Goal: Task Accomplishment & Management: Manage account settings

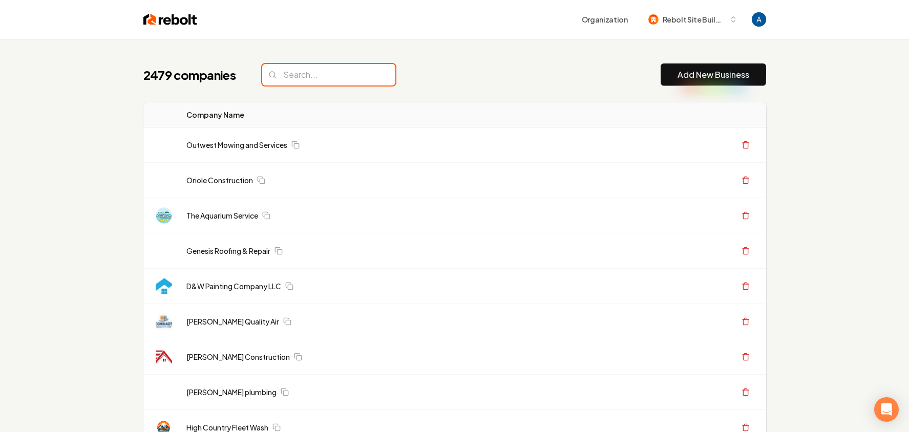
click at [328, 73] on input "search" at bounding box center [328, 75] width 133 height 22
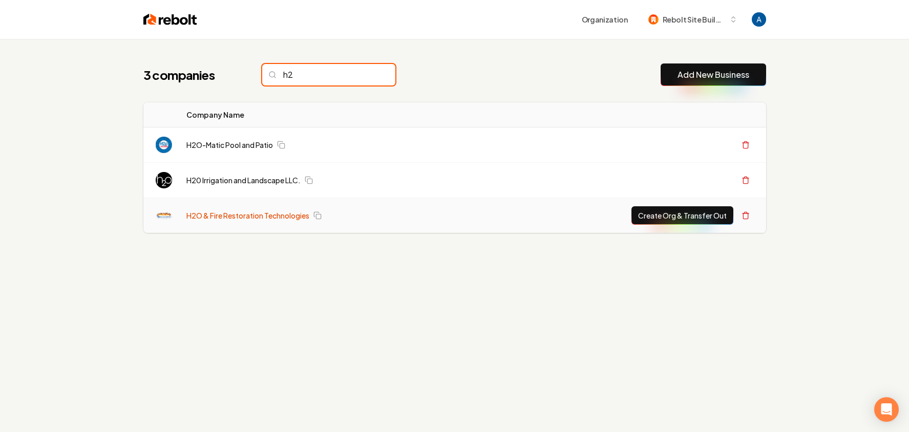
type input "h2"
click at [265, 215] on link "H2O & Fire Restoration Technologies" at bounding box center [247, 215] width 123 height 10
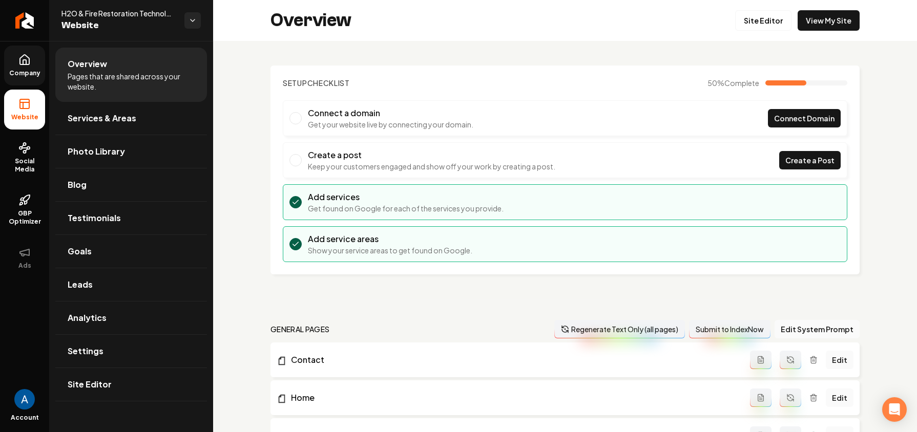
click at [31, 66] on link "Company" at bounding box center [24, 66] width 41 height 40
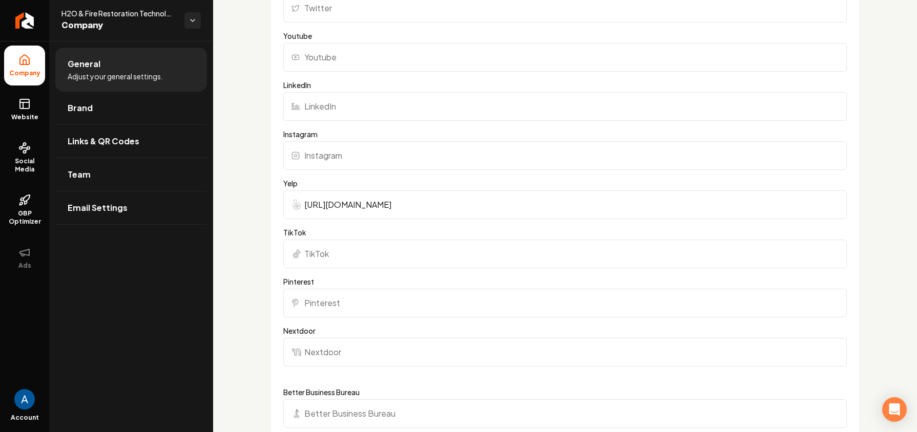
scroll to position [1159, 0]
click at [31, 115] on span "Website" at bounding box center [24, 117] width 35 height 8
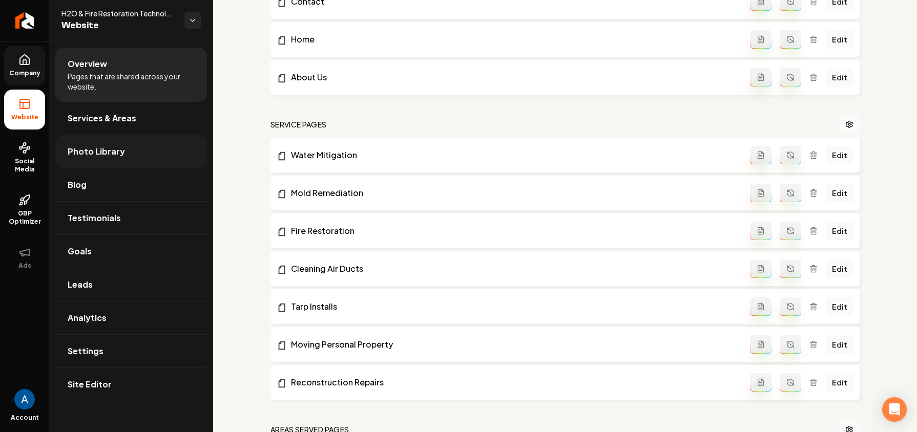
scroll to position [311, 0]
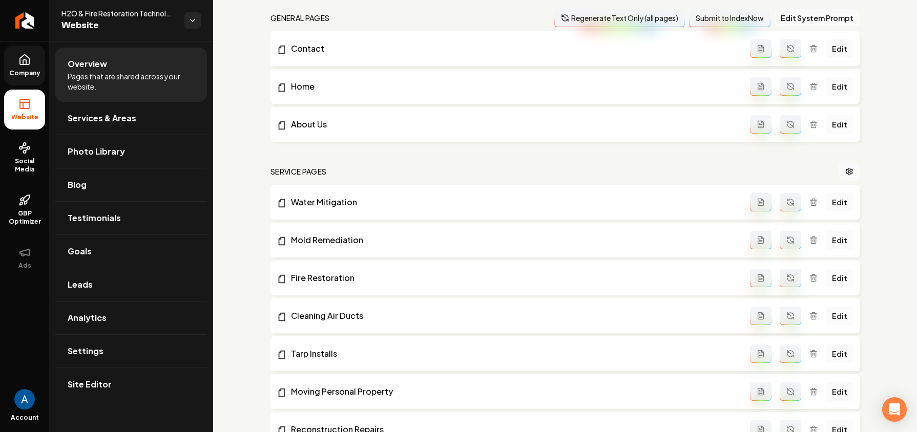
click at [31, 113] on span "Website" at bounding box center [24, 117] width 35 height 8
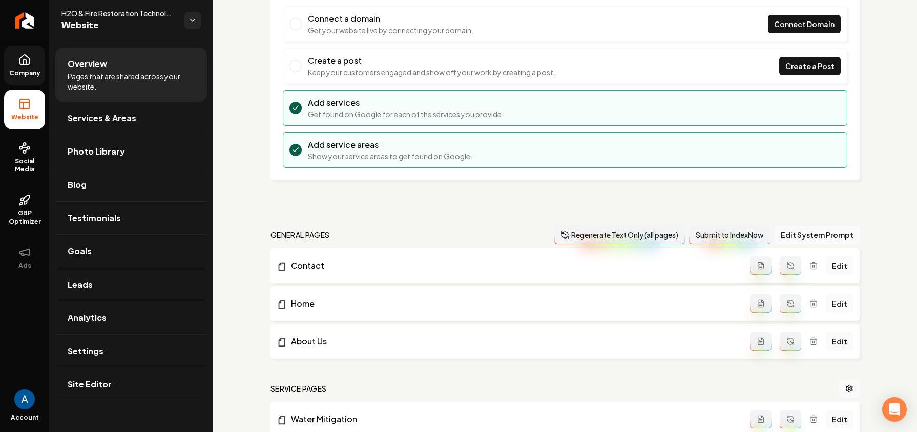
scroll to position [94, 0]
click at [22, 69] on span "Company" at bounding box center [24, 73] width 39 height 8
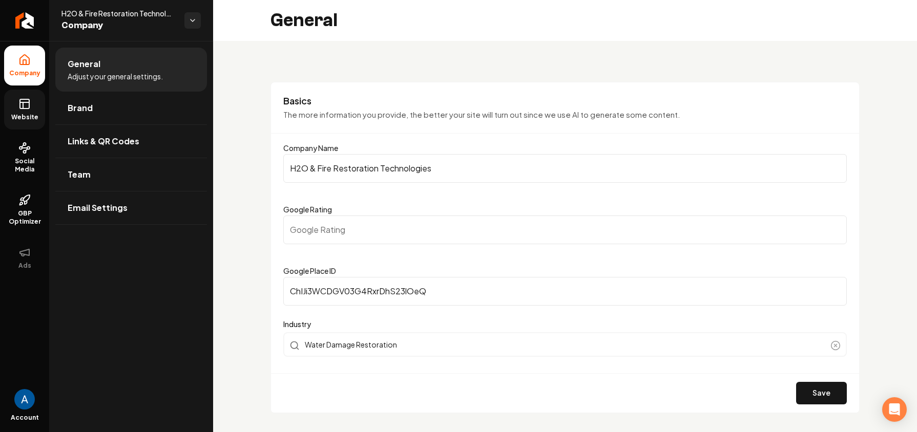
click at [20, 104] on rect at bounding box center [24, 103] width 9 height 9
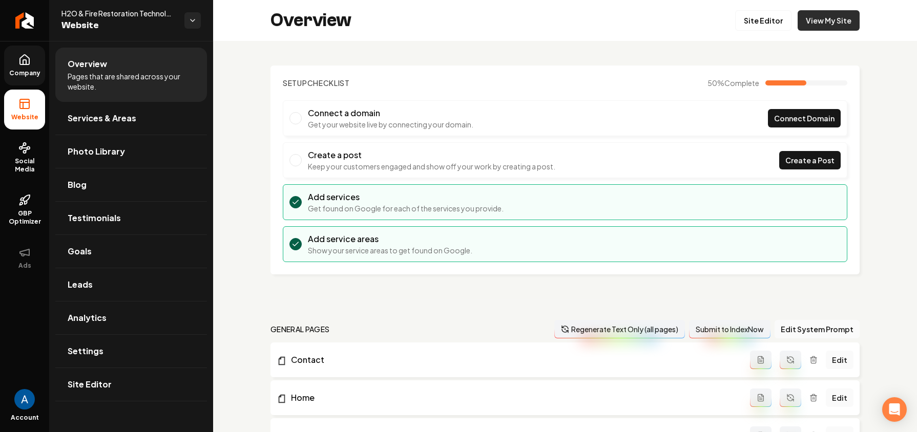
click at [829, 25] on link "View My Site" at bounding box center [828, 20] width 62 height 20
click at [114, 125] on link "Services & Areas" at bounding box center [131, 118] width 152 height 33
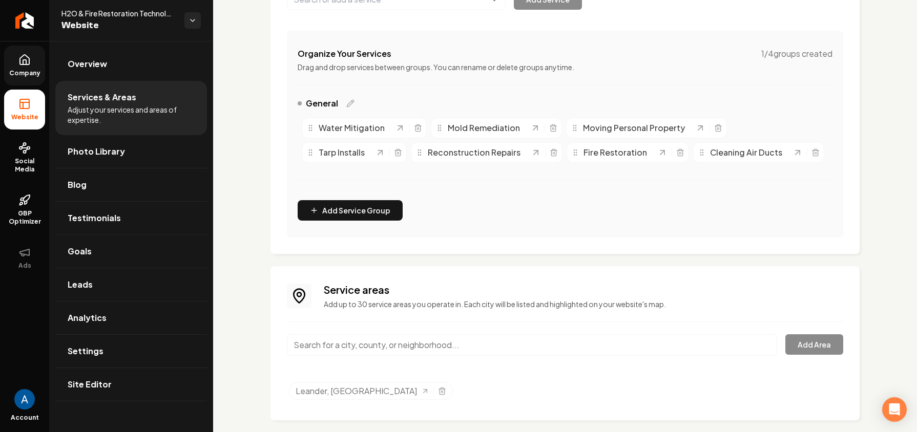
scroll to position [182, 0]
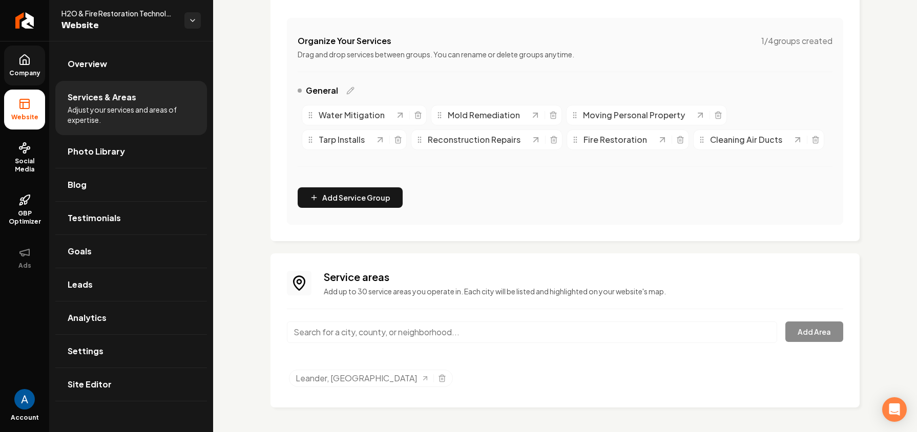
click at [349, 334] on input "Main content area" at bounding box center [532, 333] width 490 height 22
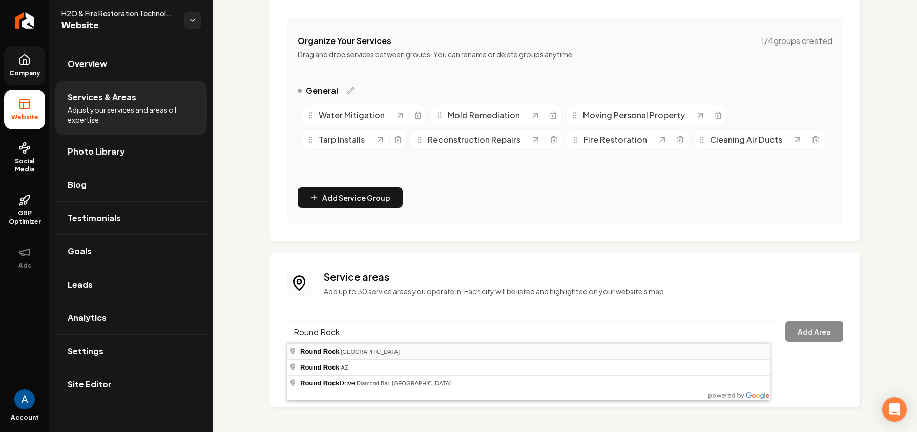
type input "Round Rock, TX"
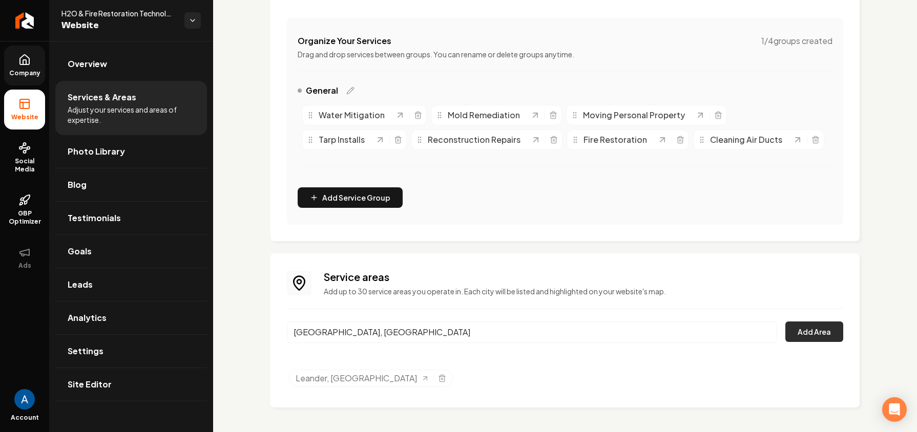
click at [802, 336] on button "Add Area" at bounding box center [814, 332] width 58 height 20
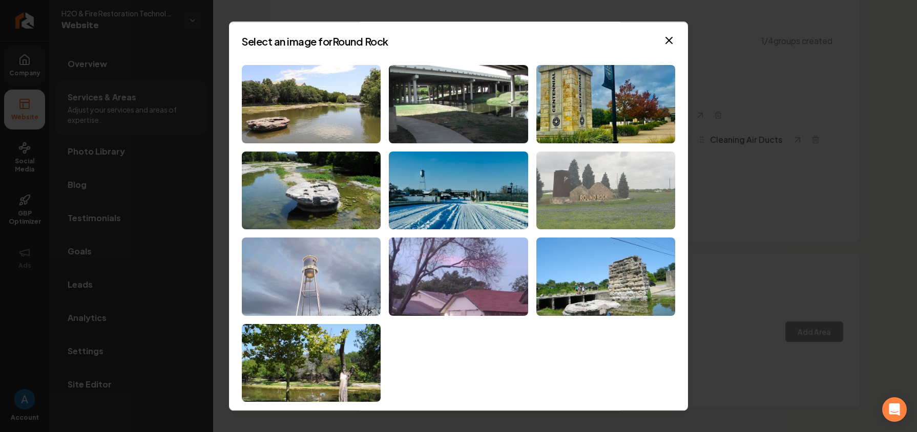
click at [596, 197] on img at bounding box center [605, 191] width 139 height 78
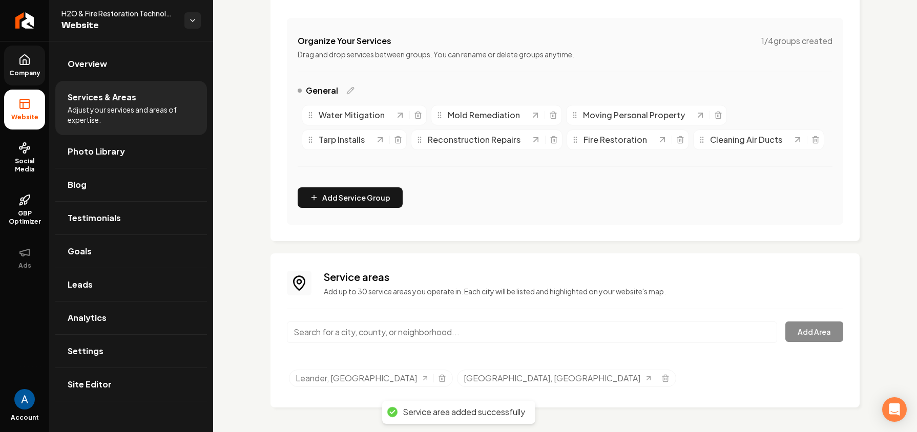
click at [371, 333] on input "Main content area" at bounding box center [532, 333] width 490 height 22
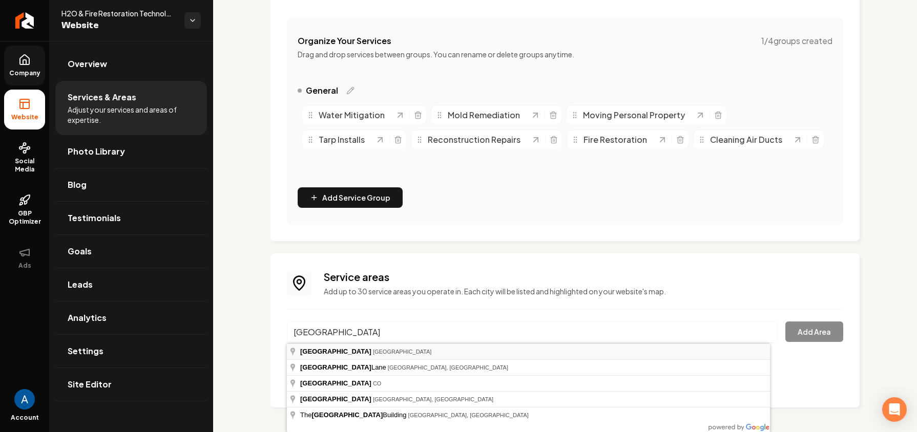
type input "Georgetown, TX"
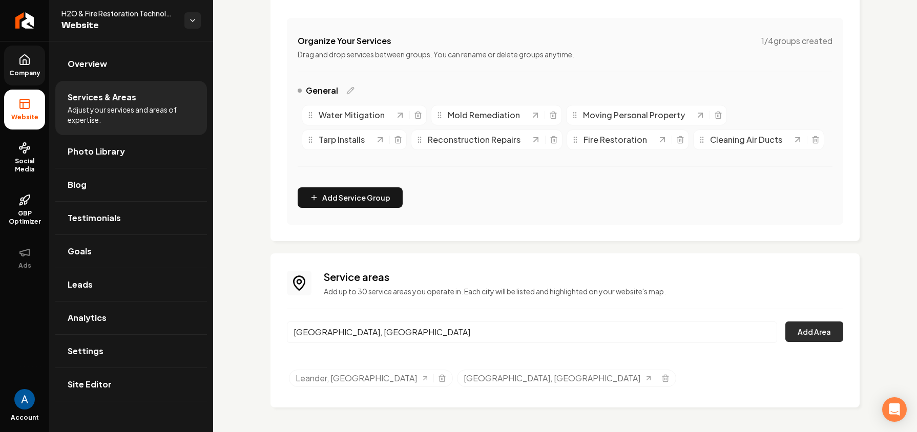
click at [820, 331] on button "Add Area" at bounding box center [814, 332] width 58 height 20
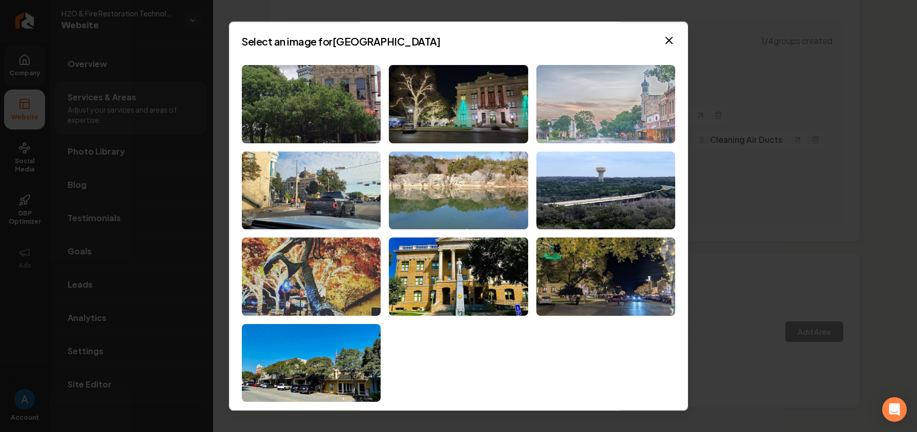
click at [612, 112] on img at bounding box center [605, 104] width 139 height 78
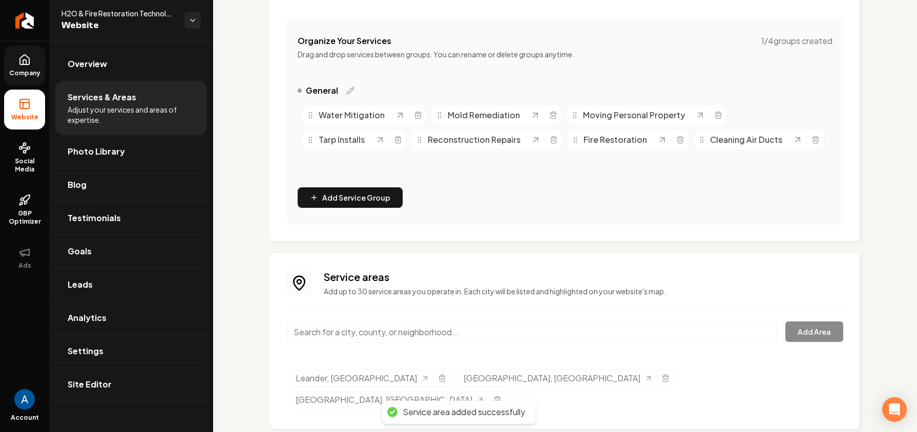
click at [79, 63] on span "Overview" at bounding box center [87, 64] width 39 height 12
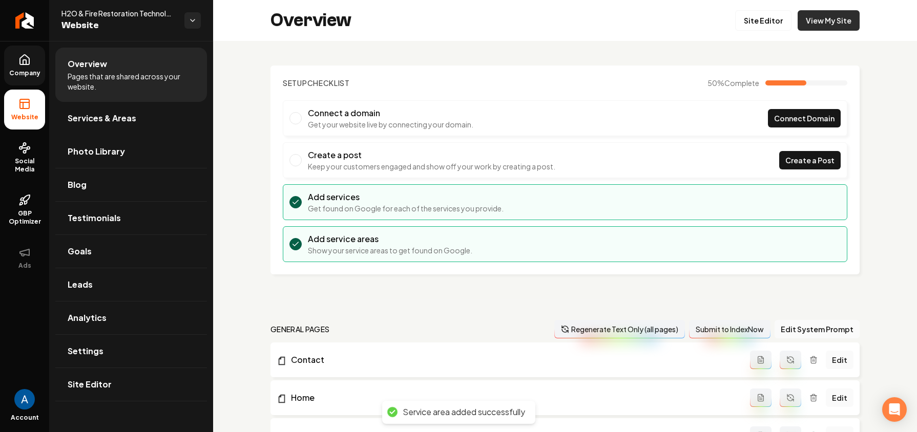
click at [823, 25] on link "View My Site" at bounding box center [828, 20] width 62 height 20
click at [811, 14] on link "View My Site" at bounding box center [828, 20] width 62 height 20
click at [37, 70] on span "Company" at bounding box center [24, 73] width 39 height 8
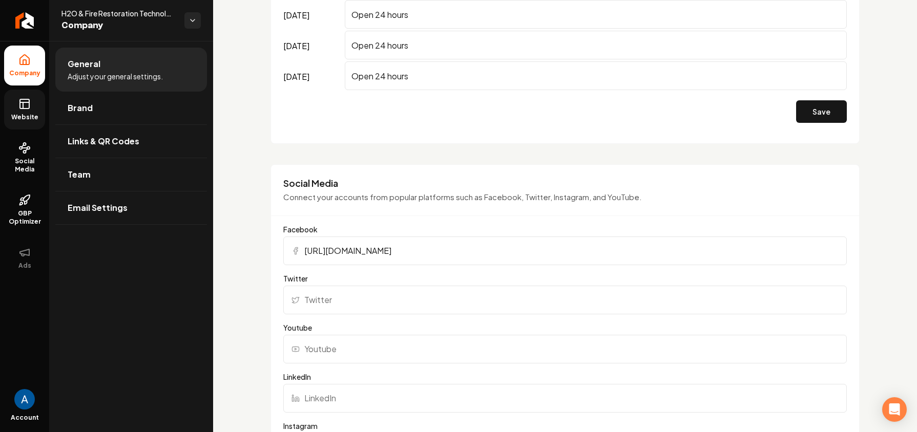
scroll to position [865, 0]
click at [558, 247] on input "https://www.facebook.com/h2oandfirerestoration/" at bounding box center [564, 250] width 563 height 29
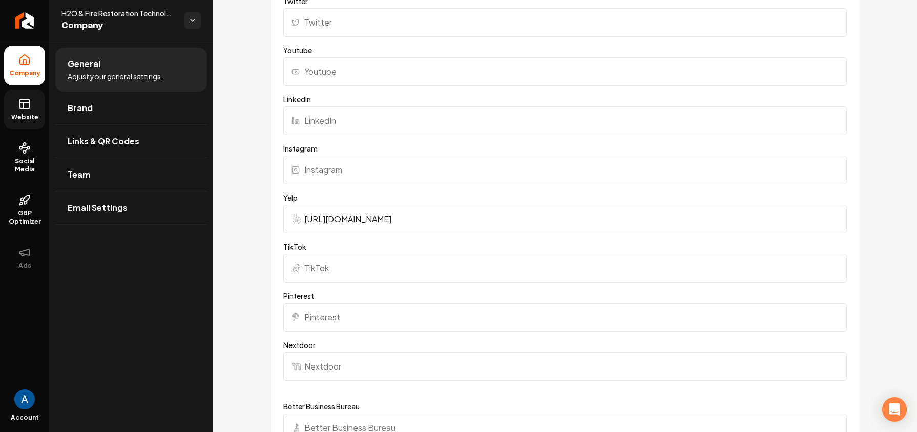
click at [667, 226] on input "https://www.yelp.com/biz/h2o-and-fire-restoration-technologies-leander" at bounding box center [564, 219] width 563 height 29
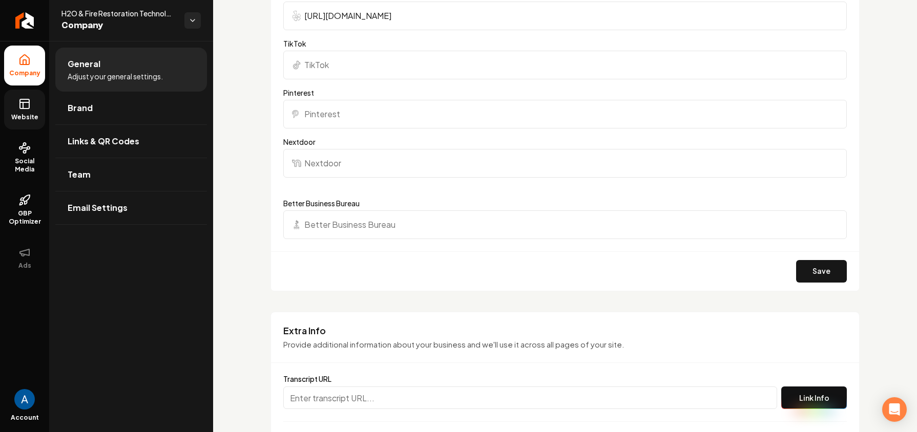
scroll to position [1349, 0]
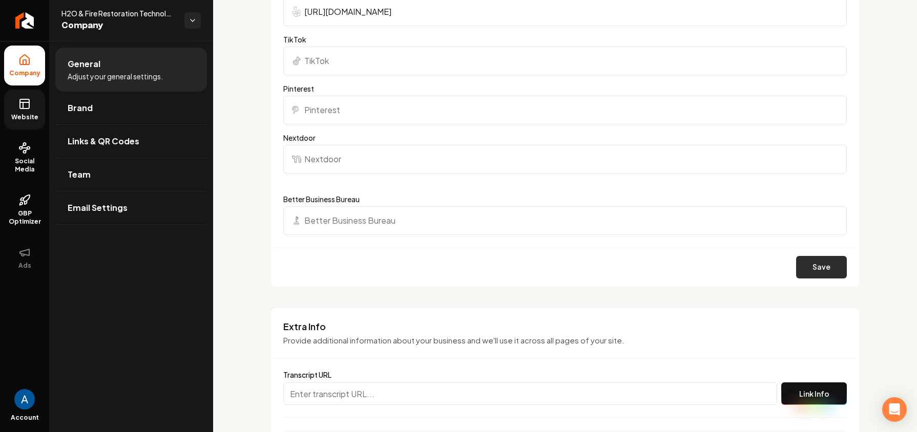
click at [803, 269] on button "Save" at bounding box center [821, 267] width 51 height 23
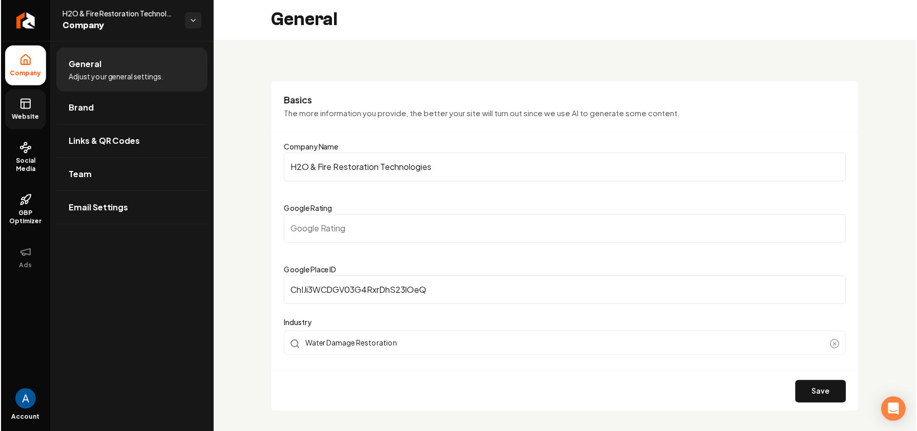
scroll to position [0, 0]
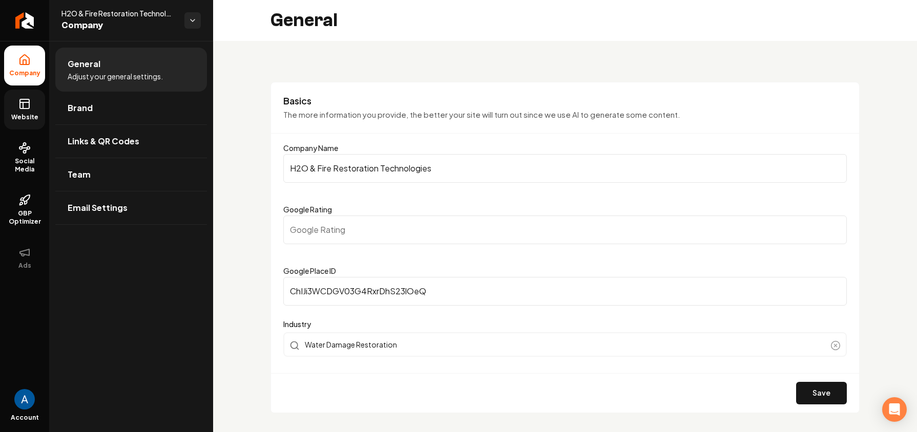
click at [19, 111] on link "Website" at bounding box center [24, 110] width 41 height 40
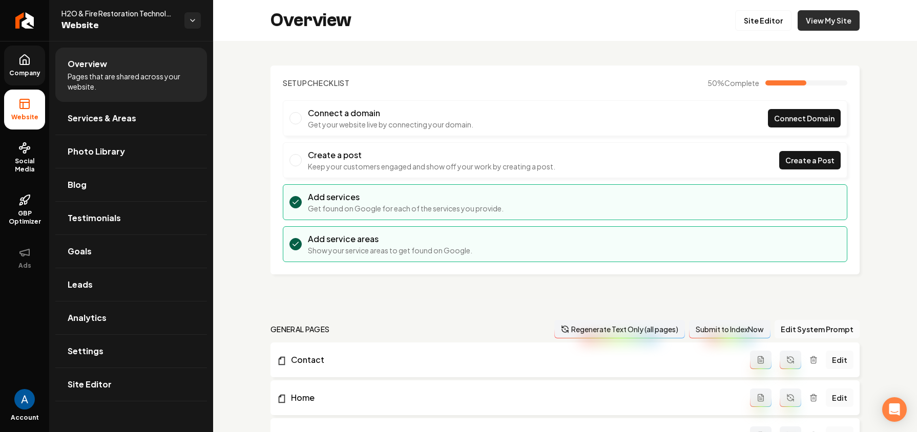
click at [825, 22] on link "View My Site" at bounding box center [828, 20] width 62 height 20
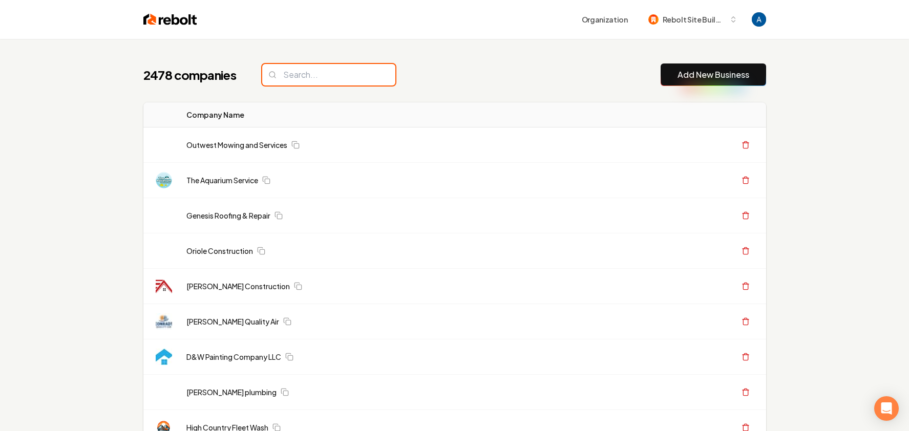
click at [310, 68] on input "search" at bounding box center [328, 75] width 133 height 22
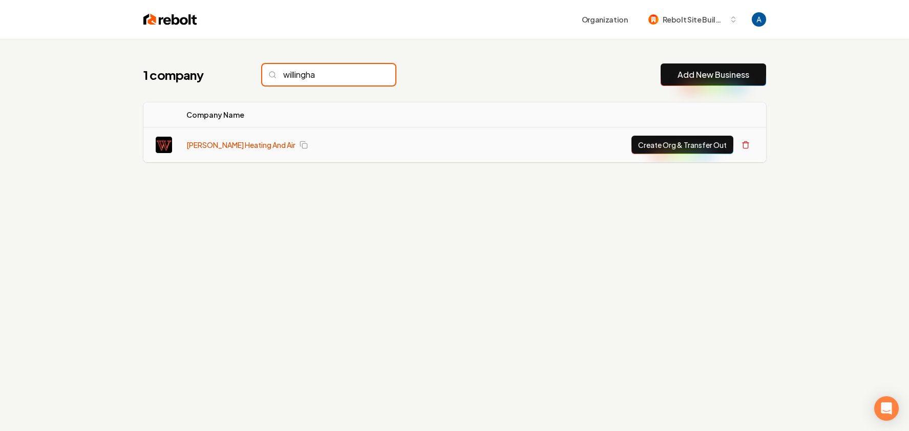
type input "willingha"
click at [231, 141] on link "[PERSON_NAME] Heating And Air" at bounding box center [240, 145] width 109 height 10
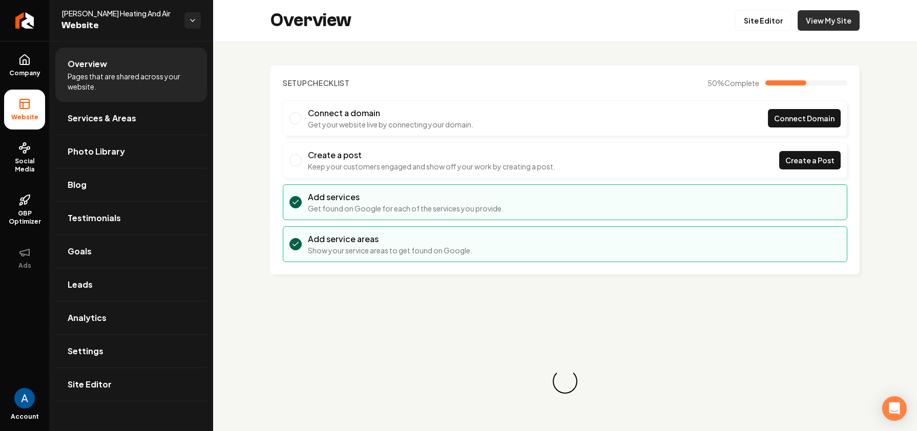
click at [838, 25] on link "View My Site" at bounding box center [828, 20] width 62 height 20
